Goal: Task Accomplishment & Management: Manage account settings

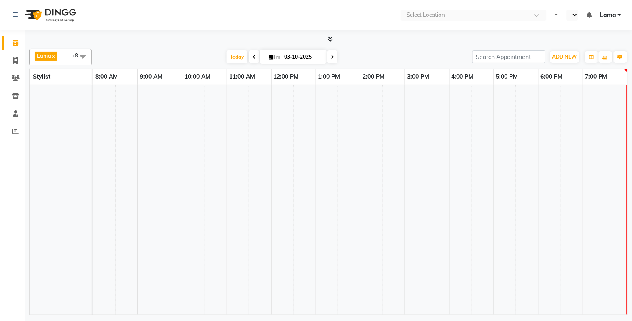
select select "en"
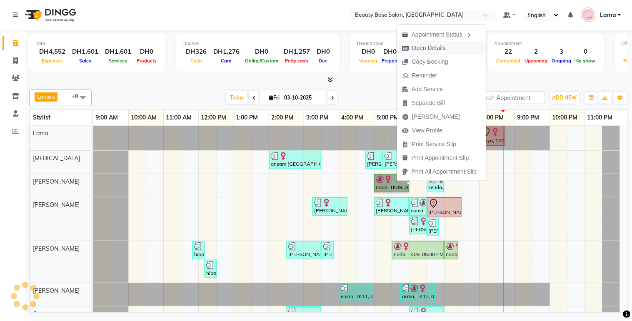
click at [448, 47] on span "Open Details" at bounding box center [424, 48] width 54 height 14
select select "1"
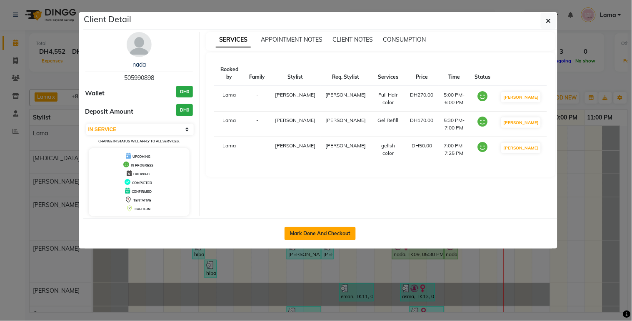
click at [323, 235] on button "Mark Done And Checkout" at bounding box center [320, 233] width 71 height 13
select select "service"
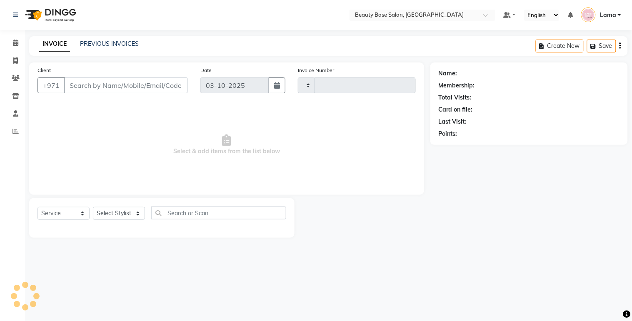
type input "2459"
select select "813"
type input "505990898"
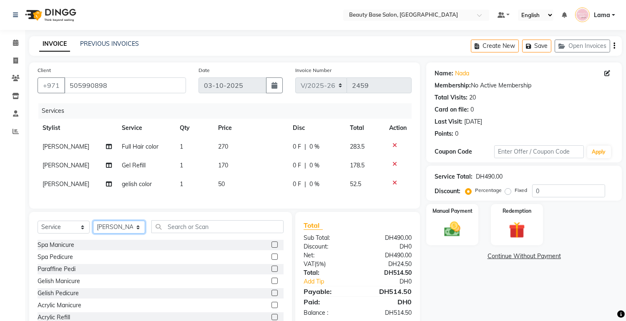
click at [129, 234] on select "Select Stylist Accounts [PERSON_NAME] [PERSON_NAME] [PERSON_NAME] Burula Ghizla…" at bounding box center [119, 227] width 52 height 13
select select "13437"
click at [93, 228] on select "Select Stylist Accounts [PERSON_NAME] [PERSON_NAME] [PERSON_NAME] Burula Ghizla…" at bounding box center [119, 227] width 52 height 13
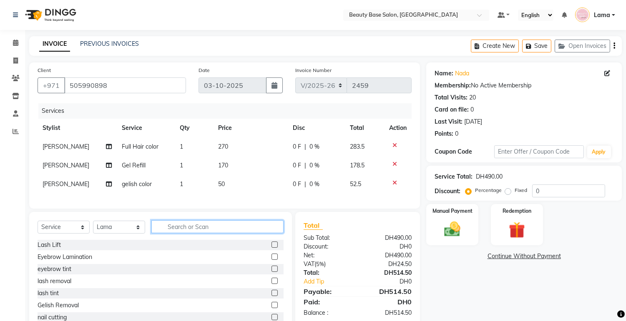
click at [190, 233] on input "text" at bounding box center [217, 226] width 132 height 13
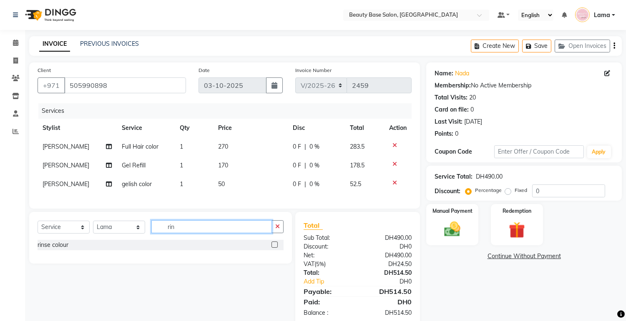
type input "rin"
click at [277, 248] on label at bounding box center [274, 245] width 6 height 6
click at [277, 248] on input "checkbox" at bounding box center [273, 245] width 5 height 5
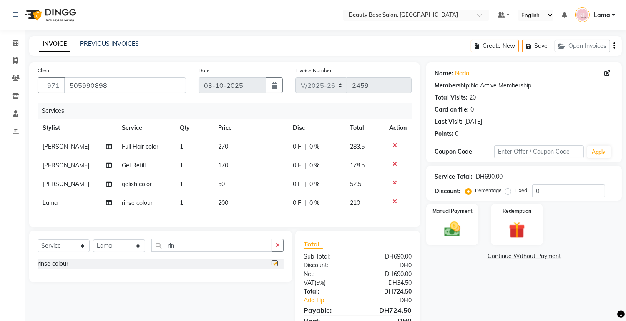
checkbox input "false"
click at [236, 201] on td "200" at bounding box center [250, 203] width 75 height 19
select select "13437"
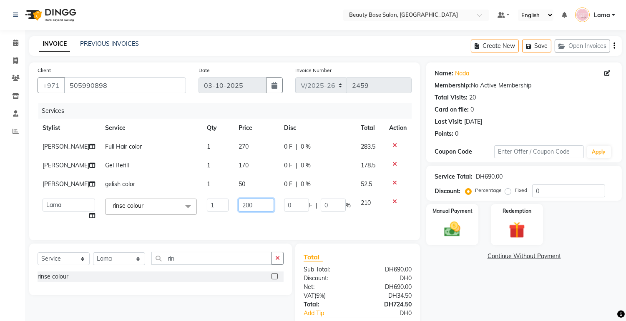
click at [250, 208] on input "200" at bounding box center [255, 205] width 35 height 13
type input "2"
type input "100"
click at [470, 305] on div "Name: Nada Membership: No Active Membership Total Visits: 20 Card on file: 0 La…" at bounding box center [527, 210] width 202 height 295
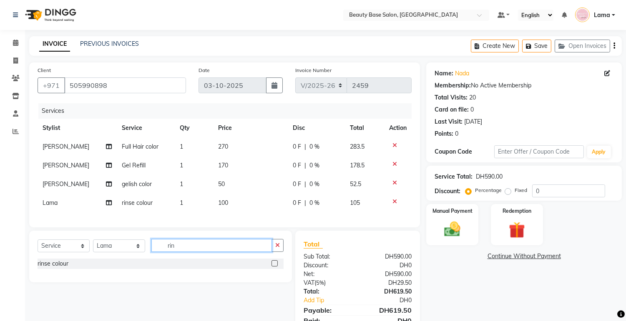
click at [200, 252] on input "rin" at bounding box center [211, 245] width 120 height 13
type input "r"
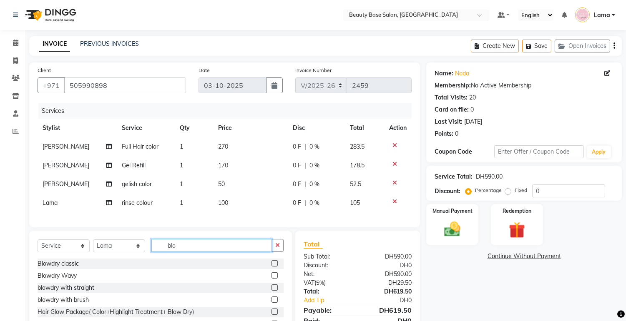
type input "blo"
click at [271, 267] on label at bounding box center [274, 263] width 6 height 6
click at [271, 267] on input "checkbox" at bounding box center [273, 263] width 5 height 5
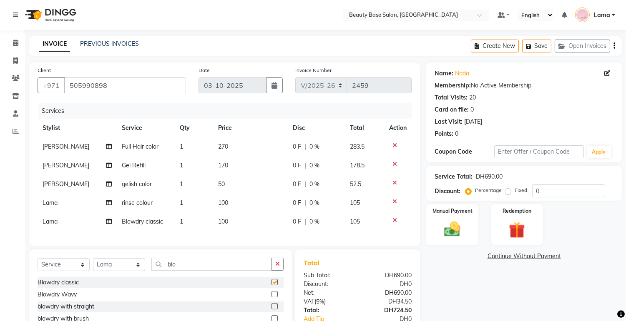
checkbox input "false"
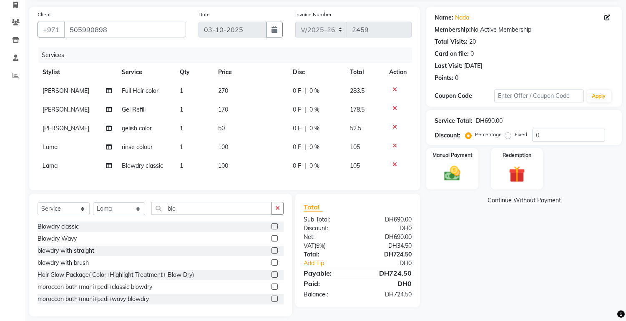
scroll to position [71, 0]
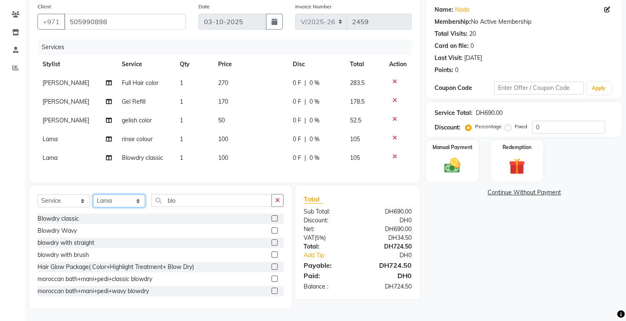
click at [123, 198] on select "Select Stylist Accounts [PERSON_NAME] [PERSON_NAME] [PERSON_NAME] Burula Ghizla…" at bounding box center [119, 201] width 52 height 13
select select "54542"
click at [93, 195] on select "Select Stylist Accounts [PERSON_NAME] [PERSON_NAME] [PERSON_NAME] Burula Ghizla…" at bounding box center [119, 201] width 52 height 13
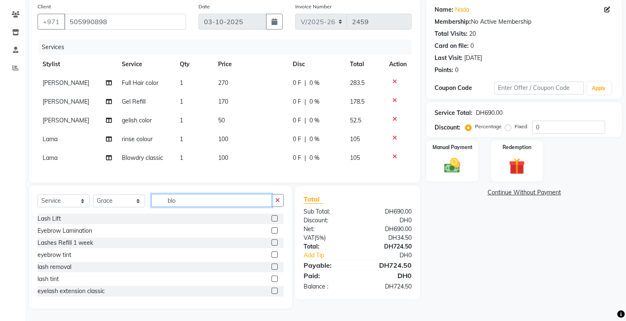
click at [222, 202] on input "blo" at bounding box center [211, 200] width 120 height 13
type input "b"
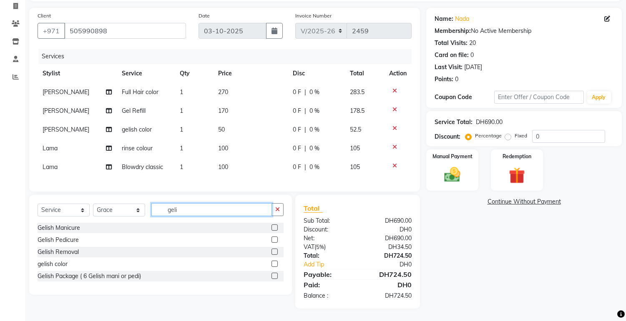
type input "geli"
click at [275, 240] on label at bounding box center [274, 240] width 6 height 6
click at [275, 240] on input "checkbox" at bounding box center [273, 240] width 5 height 5
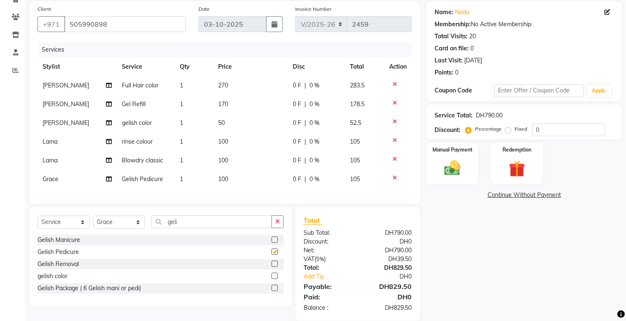
checkbox input "false"
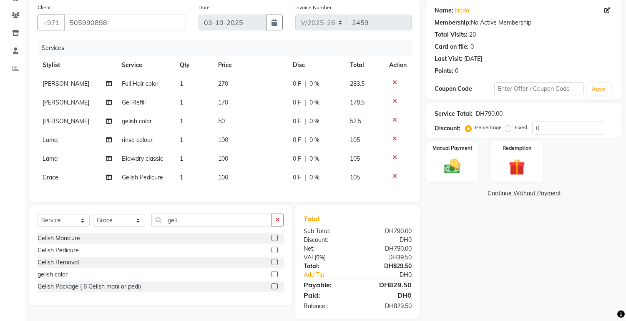
scroll to position [69, 0]
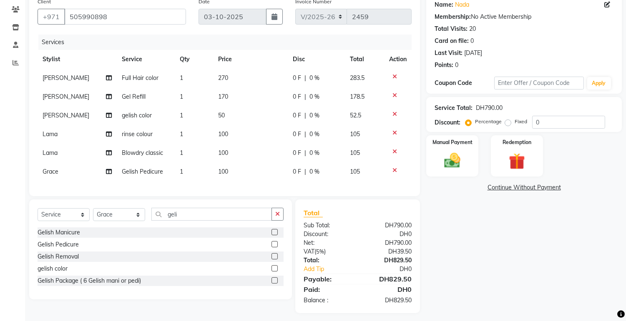
click at [514, 124] on label "Fixed" at bounding box center [520, 122] width 13 height 8
click at [508, 124] on input "Fixed" at bounding box center [509, 122] width 6 height 6
radio input "true"
click at [463, 161] on img at bounding box center [452, 161] width 28 height 20
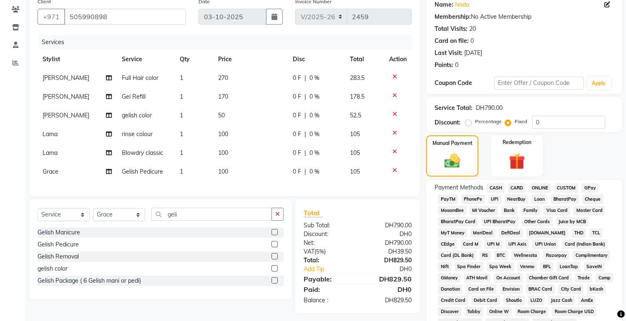
click at [519, 189] on span "CARD" at bounding box center [517, 188] width 18 height 10
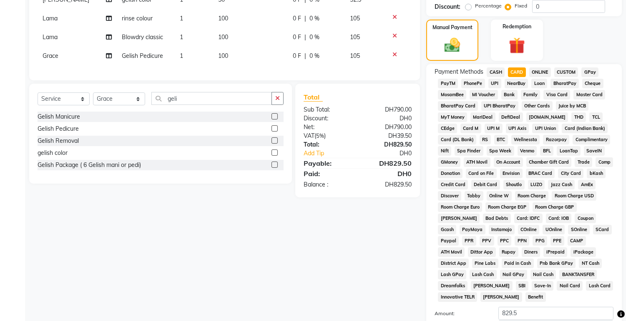
scroll to position [235, 0]
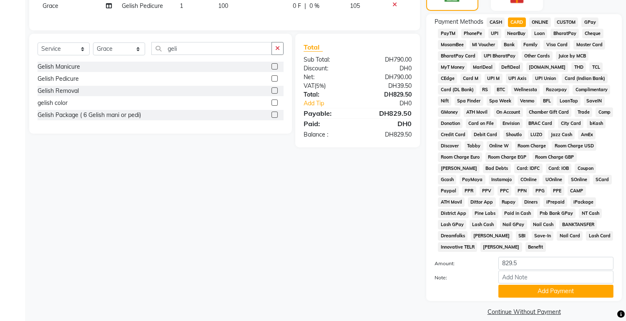
click at [533, 308] on link "Continue Without Payment" at bounding box center [524, 312] width 192 height 9
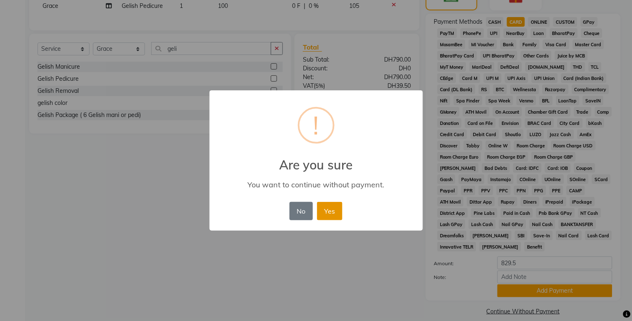
click at [329, 206] on button "Yes" at bounding box center [329, 211] width 25 height 18
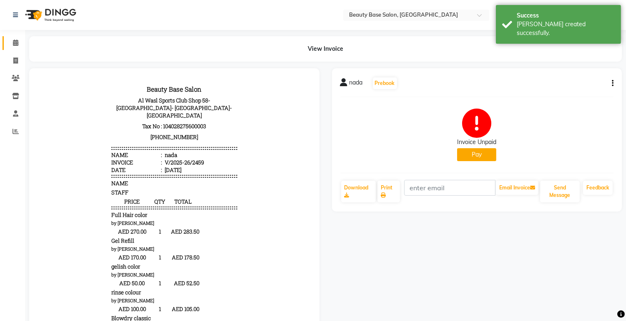
click at [7, 45] on link "Calendar" at bounding box center [13, 43] width 20 height 14
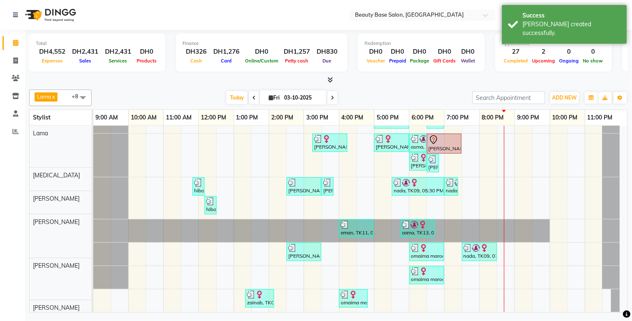
scroll to position [88, 0]
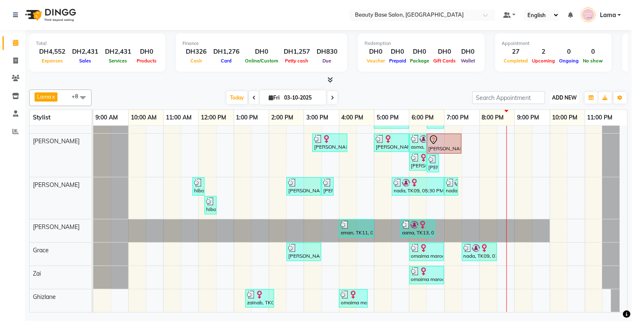
click at [567, 95] on span "ADD NEW" at bounding box center [565, 98] width 25 height 6
click at [556, 117] on button "Add Appointment" at bounding box center [546, 113] width 66 height 11
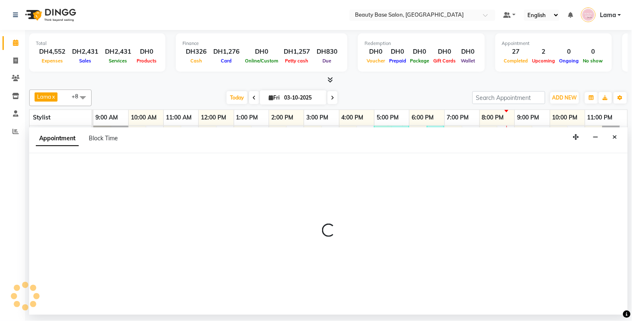
select select "600"
select select "tentative"
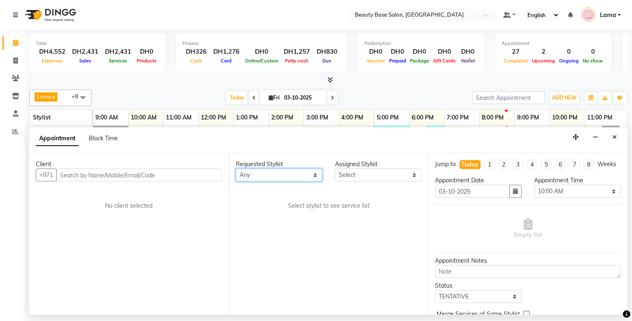
click at [270, 180] on select "Any [PERSON_NAME] [PERSON_NAME] [PERSON_NAME] [PERSON_NAME] [PERSON_NAME] [MEDI…" at bounding box center [279, 175] width 87 height 13
select select "54541"
click at [236, 169] on select "Any [PERSON_NAME] [PERSON_NAME] [PERSON_NAME] [PERSON_NAME] [PERSON_NAME] [MEDI…" at bounding box center [279, 175] width 87 height 13
select select "54541"
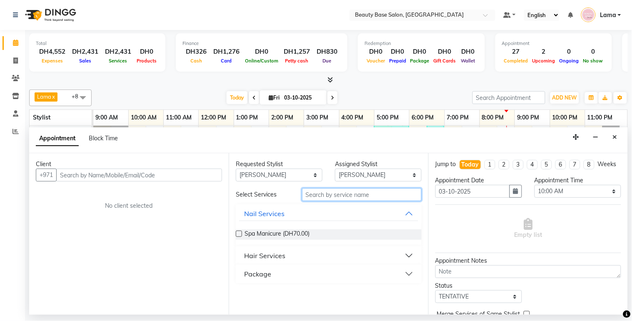
click at [325, 197] on input "text" at bounding box center [362, 194] width 120 height 13
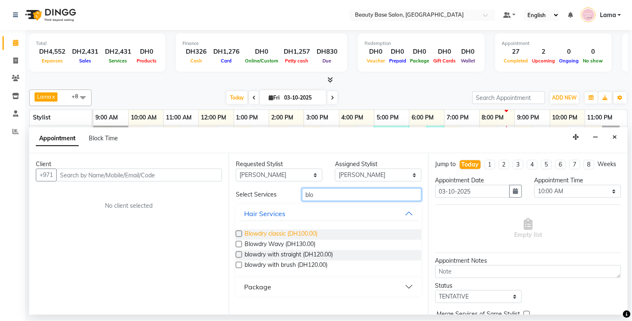
type input "blo"
click at [293, 235] on span "Blowdry classic (DH100.00)" at bounding box center [281, 235] width 73 height 10
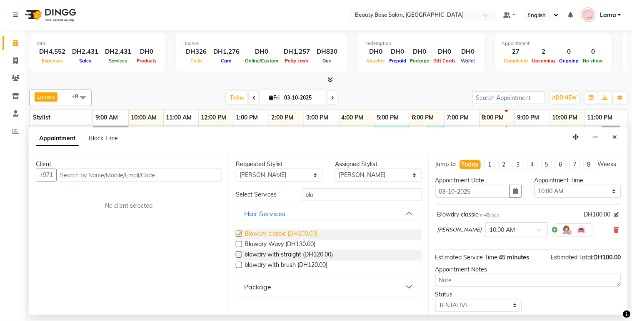
checkbox input "false"
click at [567, 198] on select "Select 10:00 AM 10:05 AM 10:10 AM 10:15 AM 10:20 AM 10:25 AM 10:30 AM 10:35 AM …" at bounding box center [578, 191] width 87 height 13
select select "1200"
click at [535, 193] on select "Select 10:00 AM 10:05 AM 10:10 AM 10:15 AM 10:20 AM 10:25 AM 10:30 AM 10:35 AM …" at bounding box center [578, 191] width 87 height 13
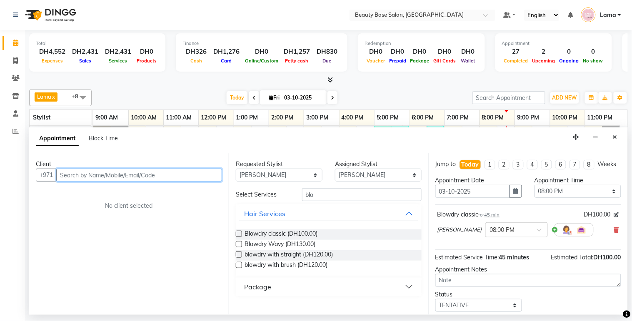
click at [148, 178] on input "text" at bounding box center [139, 175] width 166 height 13
click at [73, 178] on input "96594003438" at bounding box center [121, 175] width 131 height 13
click at [70, 173] on input "96594003438" at bounding box center [121, 175] width 131 height 13
type input "94003438"
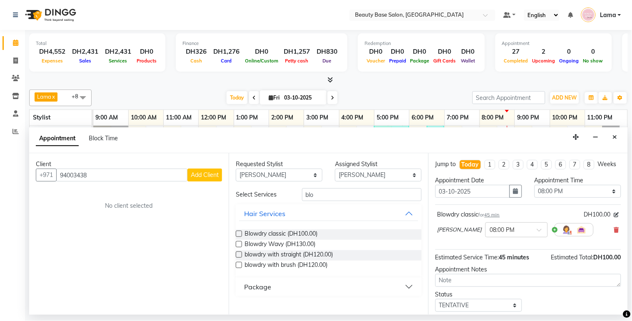
click at [202, 178] on span "Add Client" at bounding box center [205, 175] width 28 height 8
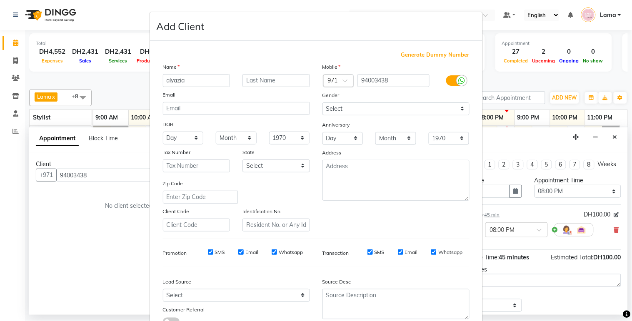
type input "alyazia"
click at [343, 80] on span at bounding box center [348, 83] width 10 height 9
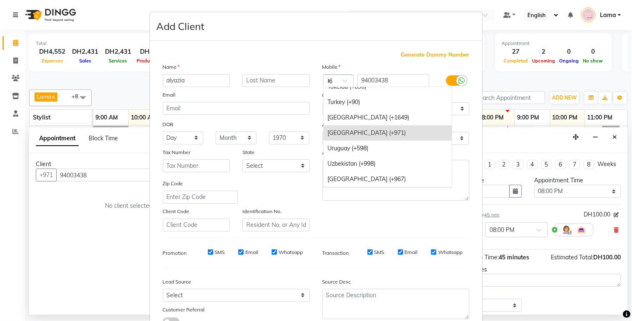
scroll to position [69, 0]
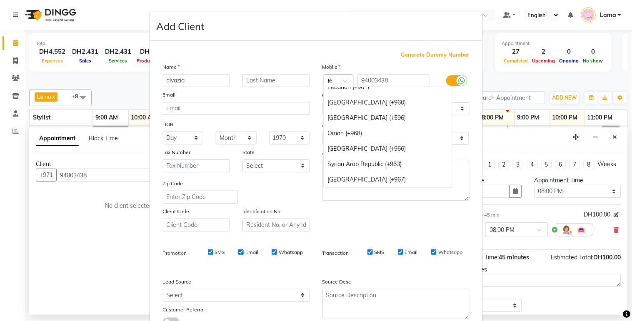
type input "965"
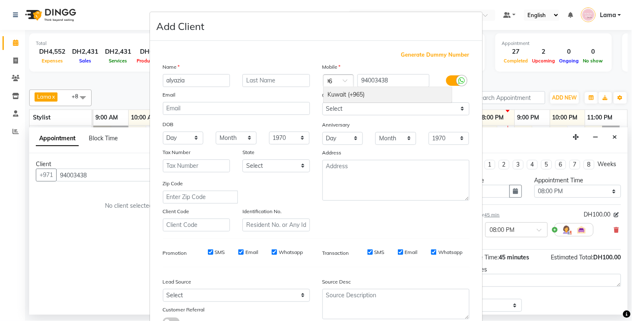
scroll to position [0, 0]
click at [368, 93] on div "Kuwait (+965)" at bounding box center [388, 94] width 128 height 15
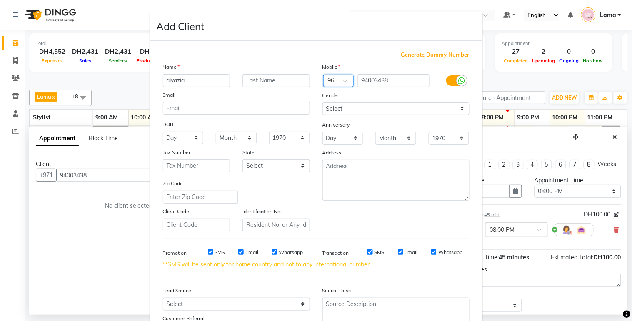
scroll to position [73, 0]
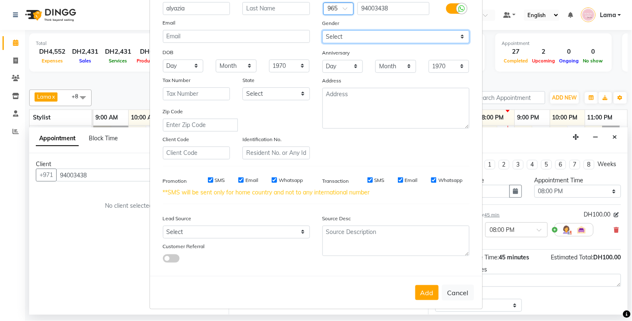
click at [416, 33] on select "Select [DEMOGRAPHIC_DATA] [DEMOGRAPHIC_DATA] Other Prefer Not To Say" at bounding box center [396, 36] width 147 height 13
select select "[DEMOGRAPHIC_DATA]"
click at [323, 30] on select "Select [DEMOGRAPHIC_DATA] [DEMOGRAPHIC_DATA] Other Prefer Not To Say" at bounding box center [396, 36] width 147 height 13
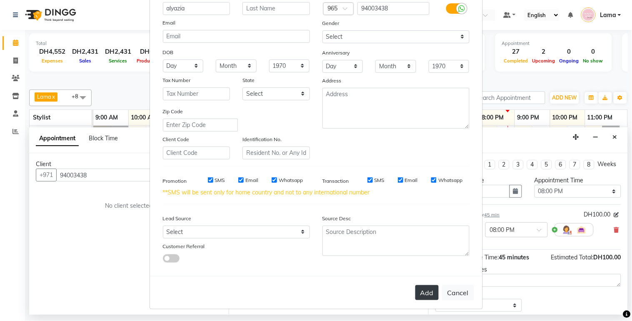
click at [428, 297] on button "Add" at bounding box center [427, 292] width 23 height 15
select select
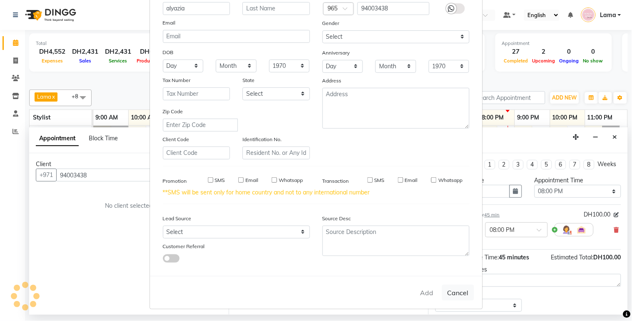
select select
checkbox input "false"
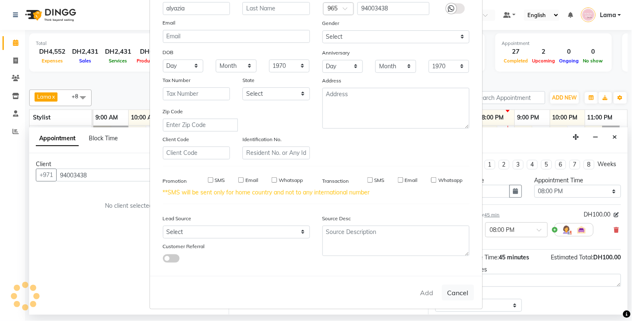
checkbox input "false"
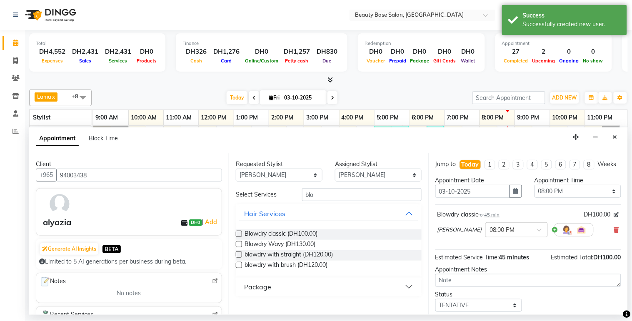
scroll to position [58, 0]
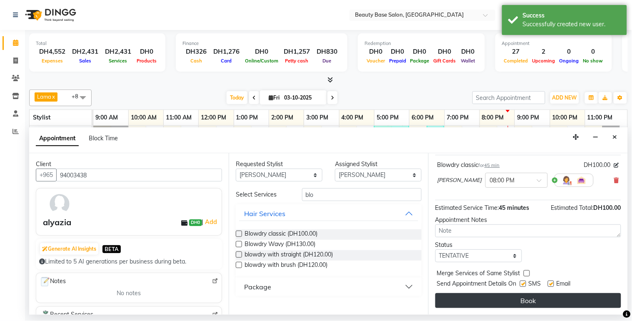
click at [537, 302] on button "Book" at bounding box center [529, 300] width 186 height 15
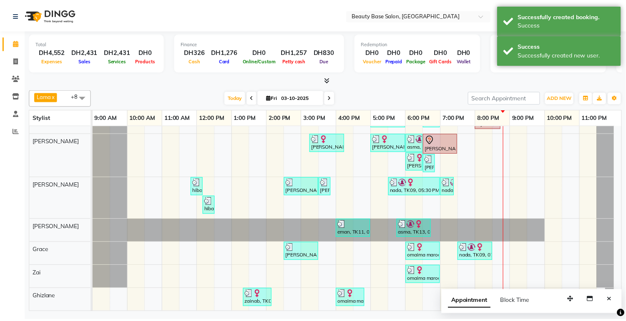
scroll to position [0, 0]
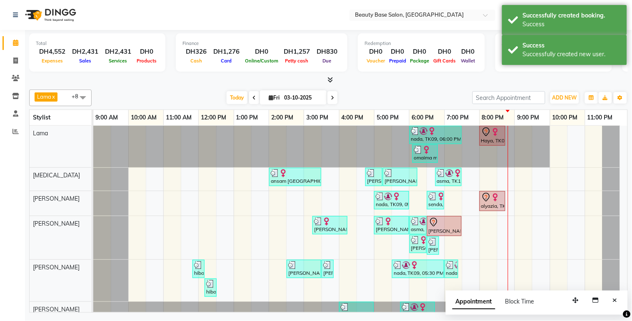
click at [498, 202] on div "alyazia, TK15, 08:00 PM-08:45 PM, Blowdry classic" at bounding box center [493, 202] width 24 height 18
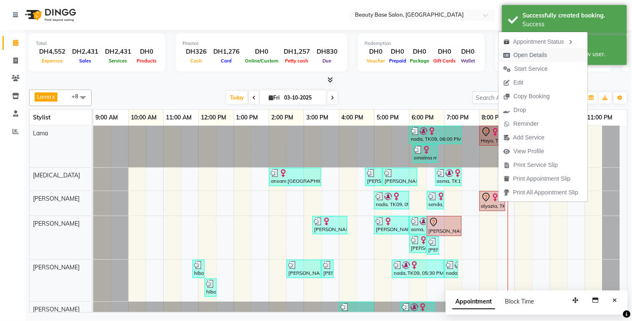
click at [541, 55] on span "Open Details" at bounding box center [531, 55] width 34 height 9
select select "7"
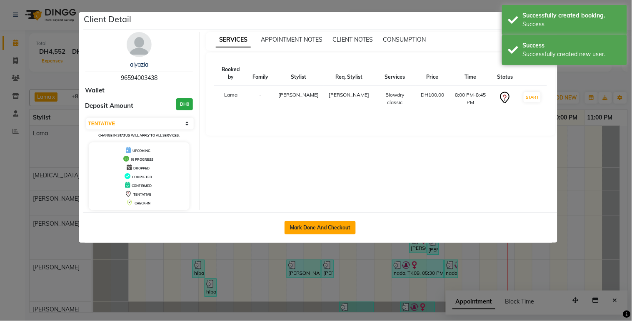
click at [341, 228] on button "Mark Done And Checkout" at bounding box center [320, 227] width 71 height 13
select select "service"
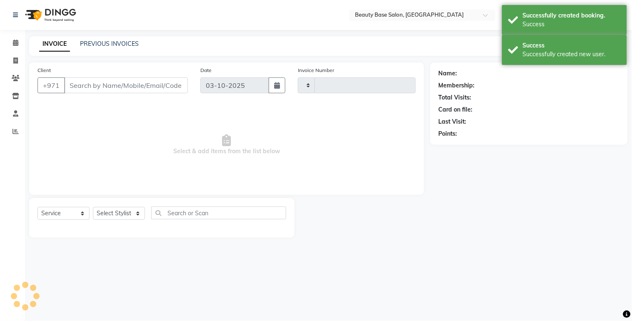
type input "2460"
select select "813"
type input "96594003438"
select select "54541"
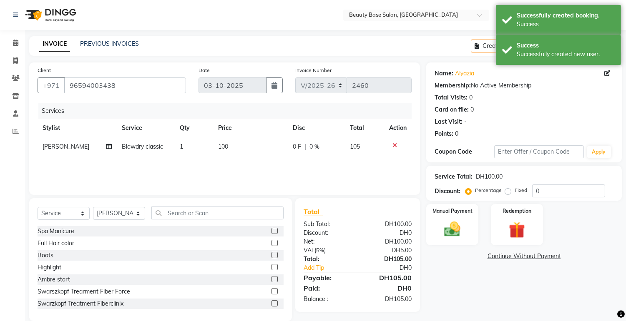
click at [514, 193] on label "Fixed" at bounding box center [520, 191] width 13 height 8
click at [508, 193] on input "Fixed" at bounding box center [509, 191] width 6 height 6
radio input "true"
click at [463, 228] on img at bounding box center [452, 230] width 28 height 20
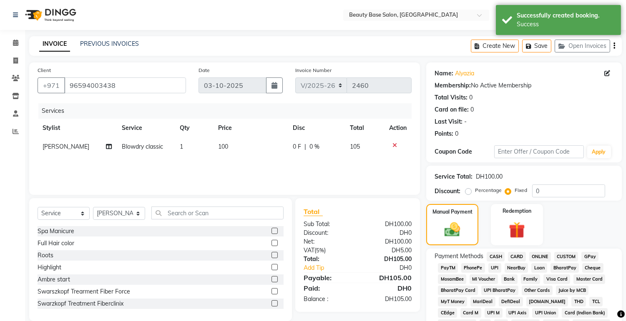
click at [524, 259] on span "CARD" at bounding box center [517, 257] width 18 height 10
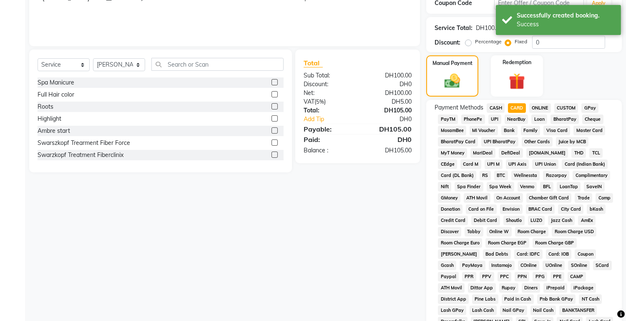
scroll to position [235, 0]
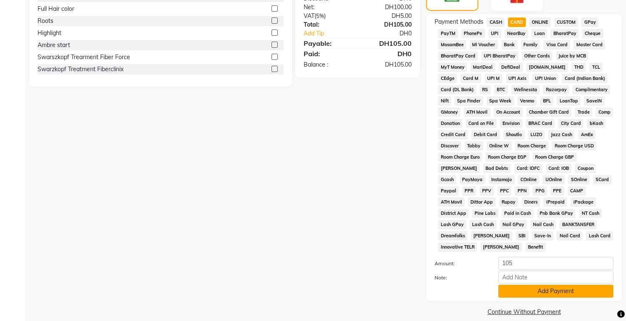
click at [544, 285] on button "Add Payment" at bounding box center [555, 291] width 115 height 13
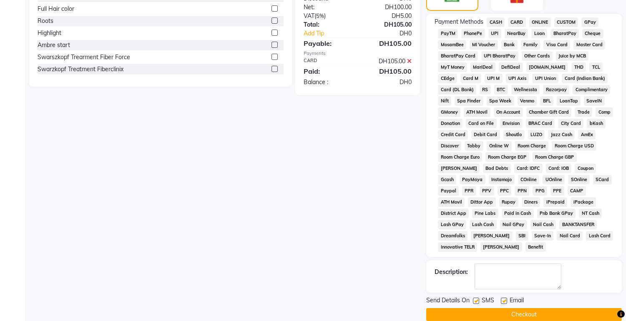
click at [544, 308] on button "Checkout" at bounding box center [523, 314] width 195 height 13
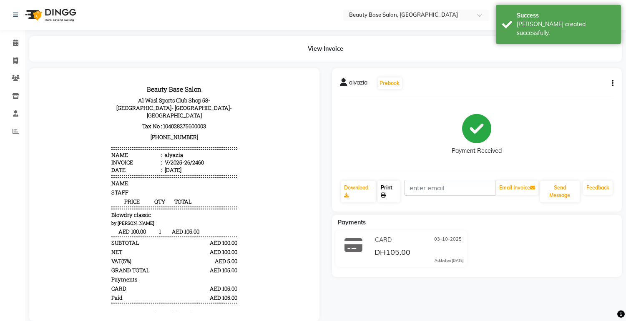
click at [389, 198] on link "Print" at bounding box center [388, 192] width 23 height 22
click at [17, 40] on icon at bounding box center [15, 43] width 5 height 6
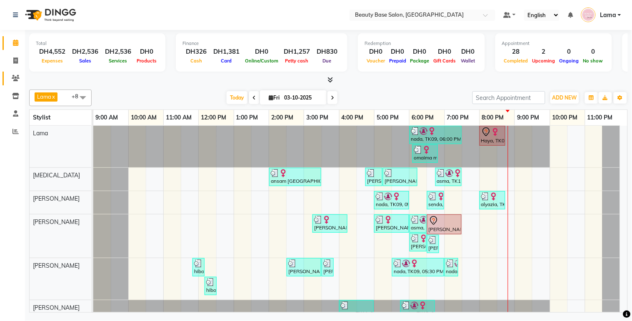
click at [12, 81] on icon at bounding box center [16, 78] width 8 height 6
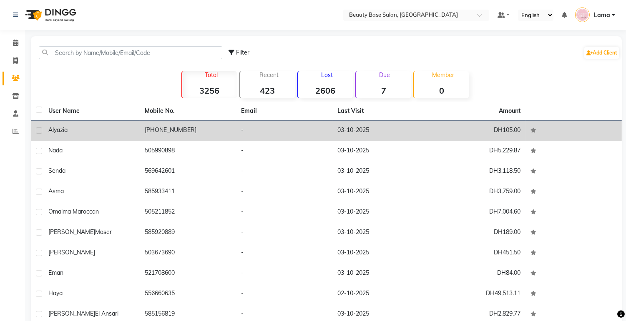
click at [135, 128] on td "alyazia" at bounding box center [91, 131] width 96 height 20
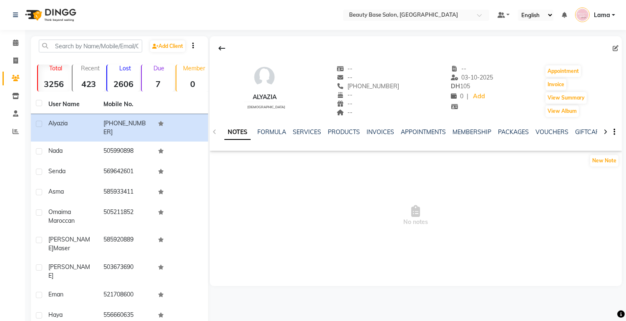
click at [620, 51] on span at bounding box center [616, 48] width 9 height 9
click at [615, 50] on icon at bounding box center [615, 48] width 6 height 6
select select "[DEMOGRAPHIC_DATA]"
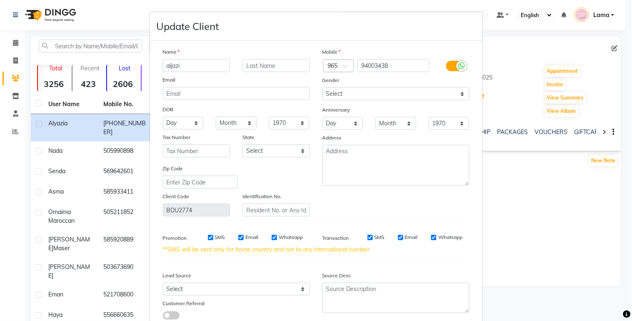
scroll to position [58, 0]
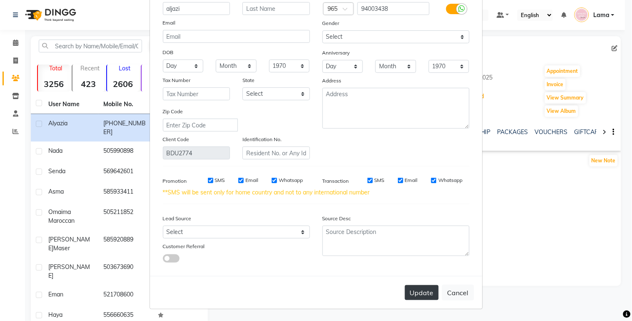
type input "aljazi"
click at [425, 298] on button "Update" at bounding box center [422, 292] width 34 height 15
select select
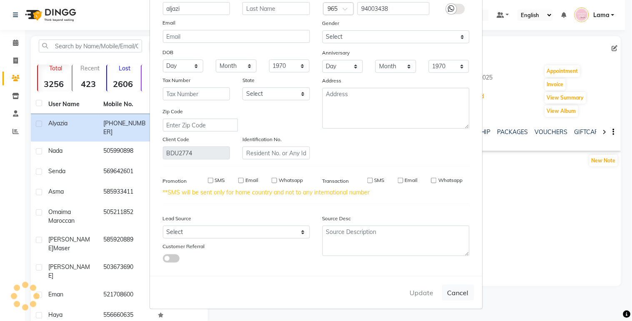
select select
checkbox input "false"
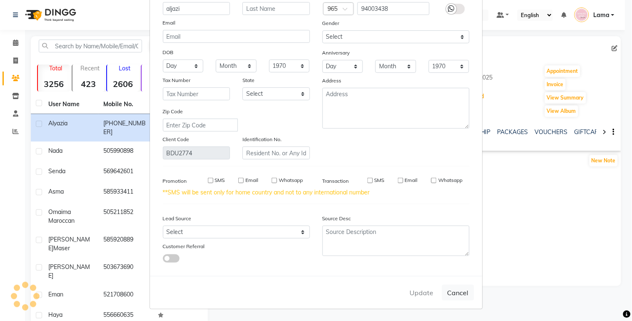
checkbox input "false"
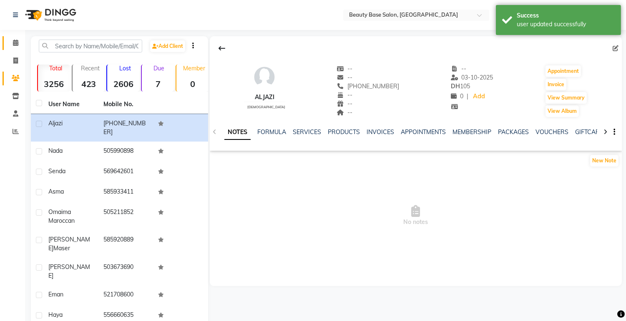
click at [13, 46] on icon at bounding box center [15, 43] width 5 height 6
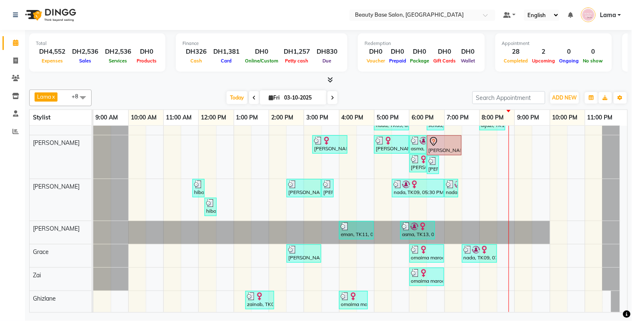
scroll to position [88, 0]
